Goal: Task Accomplishment & Management: Manage account settings

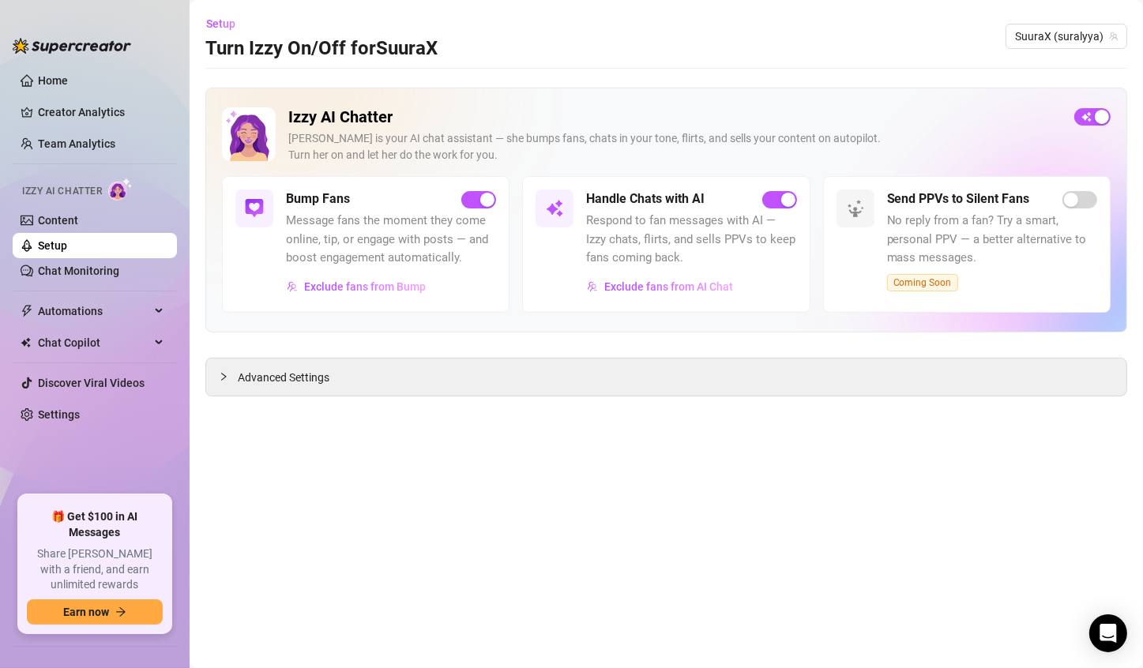
click at [44, 205] on div "Izzy AI Chatter" at bounding box center [92, 189] width 167 height 36
click at [48, 214] on link "Content" at bounding box center [58, 220] width 40 height 13
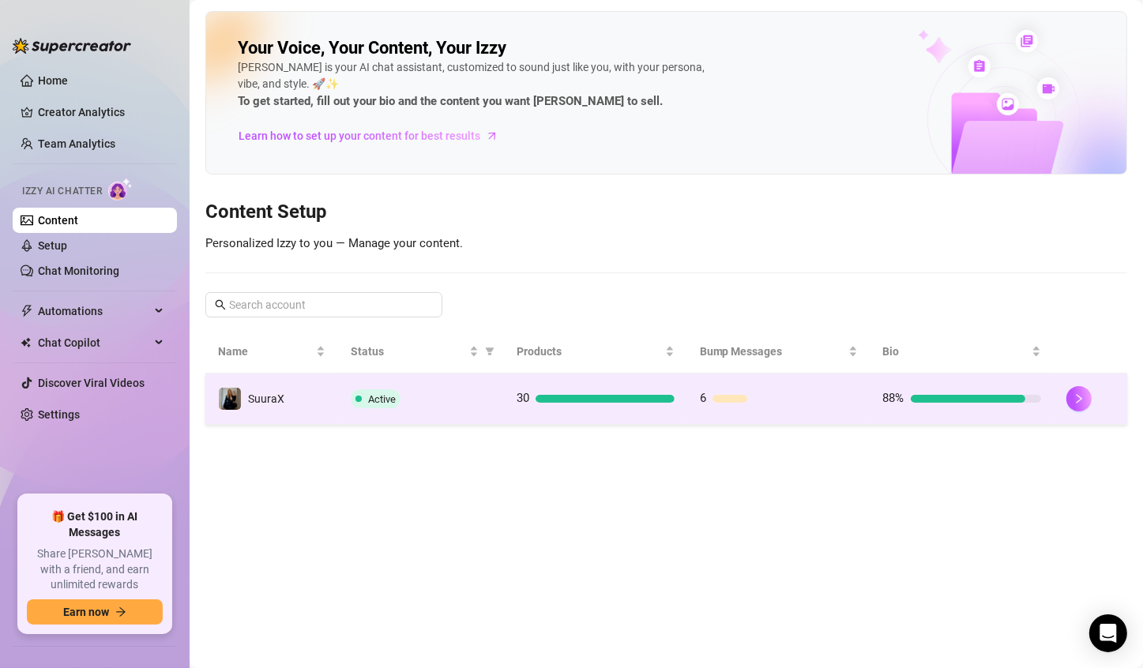
click at [645, 395] on div at bounding box center [604, 399] width 139 height 8
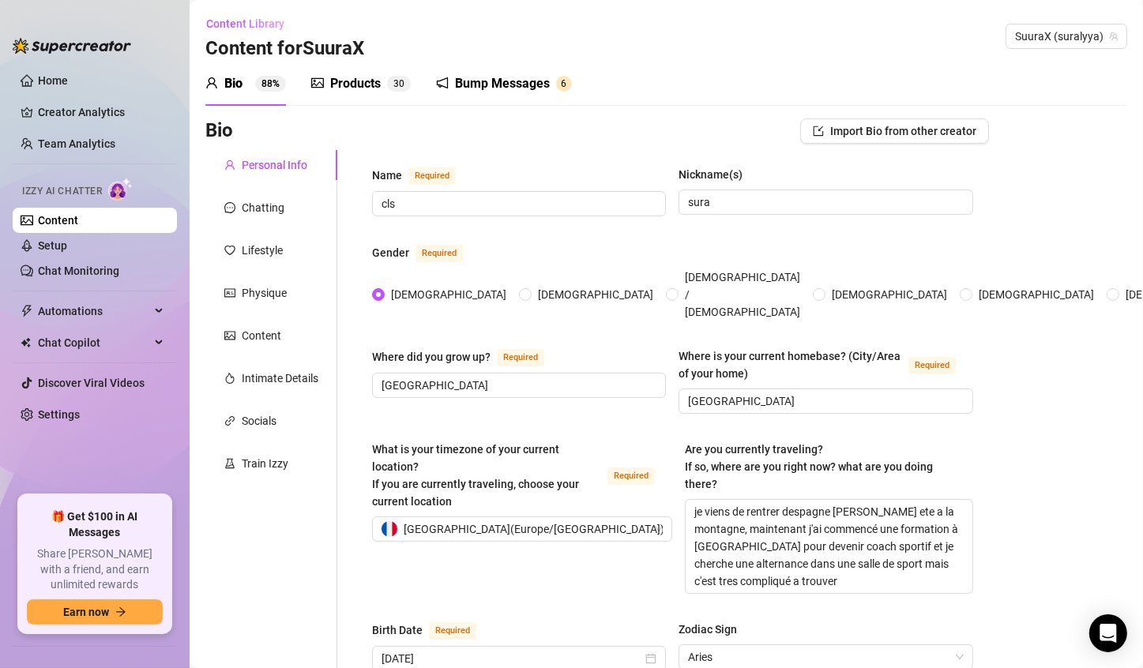
click at [529, 99] on div "Bump Messages 6" at bounding box center [504, 84] width 136 height 44
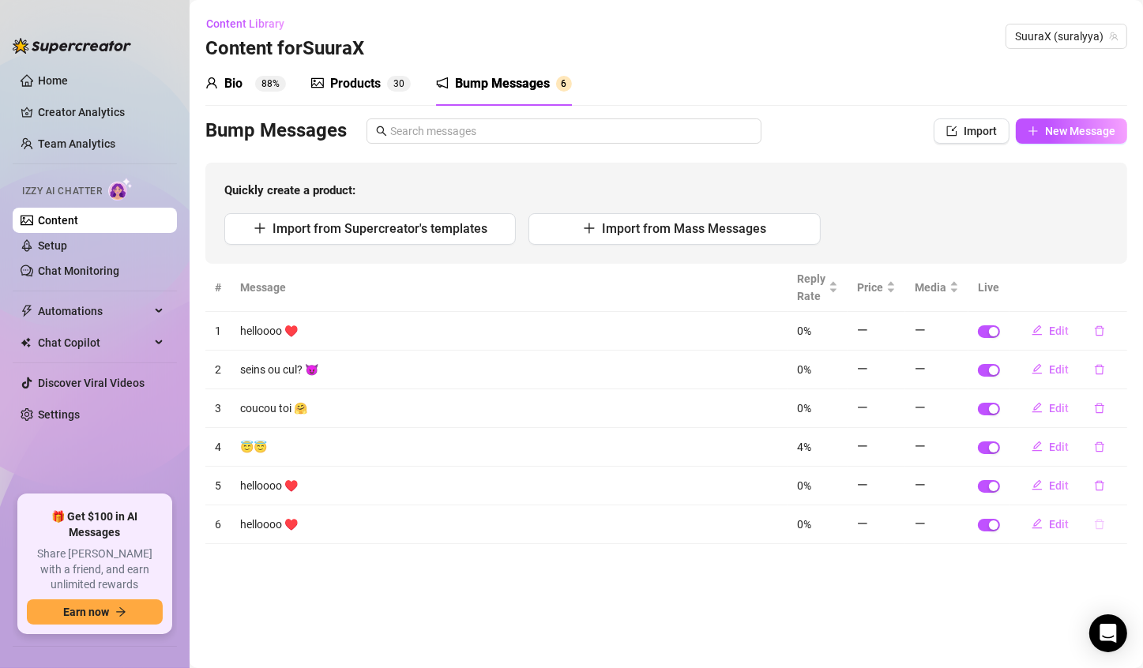
click at [1095, 521] on icon "delete" at bounding box center [1099, 524] width 11 height 11
click at [1122, 483] on span "Yes" at bounding box center [1115, 481] width 19 height 13
